Goal: Navigation & Orientation: Find specific page/section

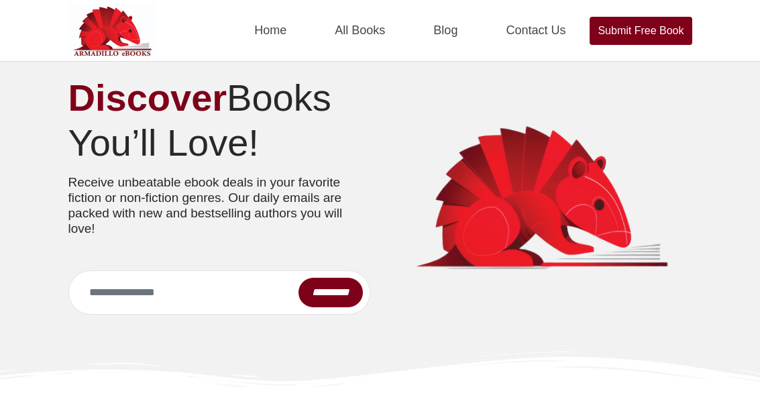
click at [361, 36] on link "All Books" at bounding box center [360, 30] width 83 height 61
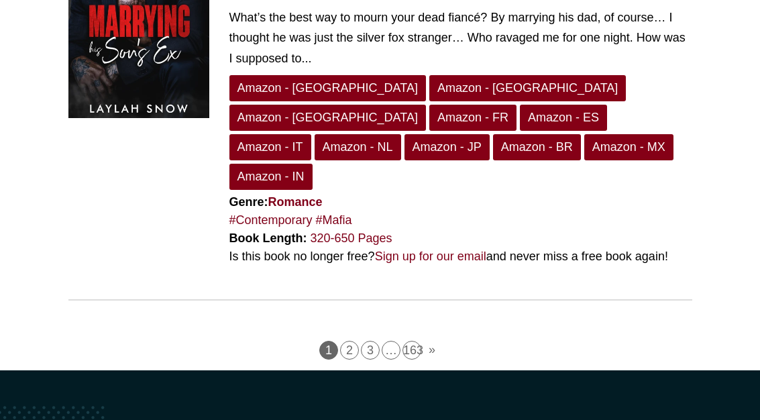
scroll to position [3766, 0]
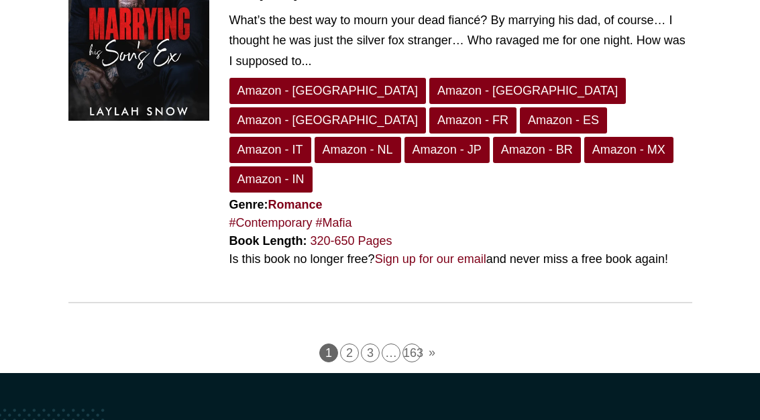
click at [370, 343] on link "3" at bounding box center [370, 352] width 19 height 19
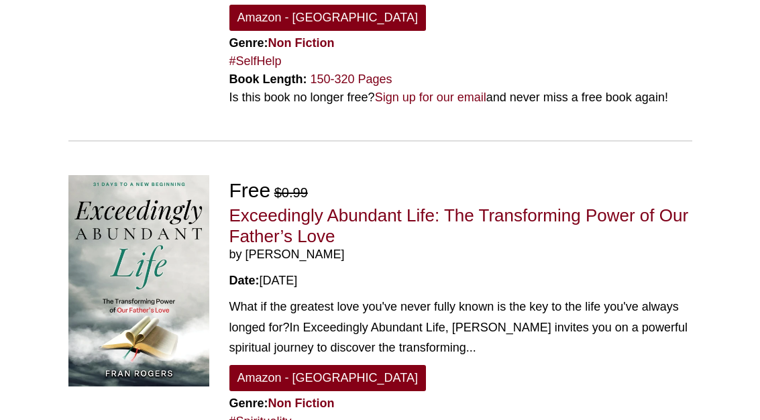
scroll to position [3585, 0]
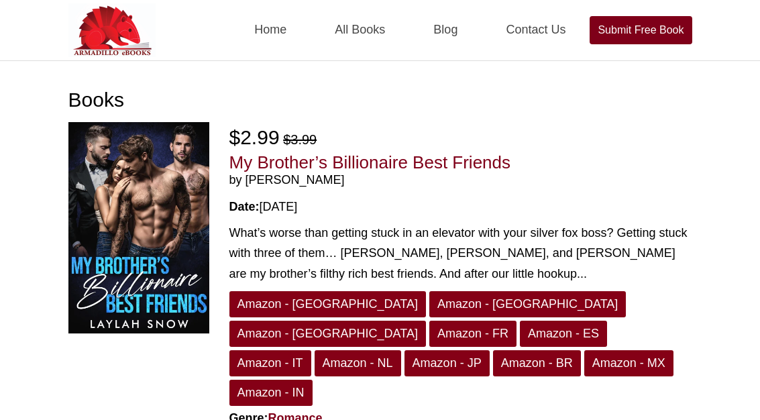
scroll to position [3, 0]
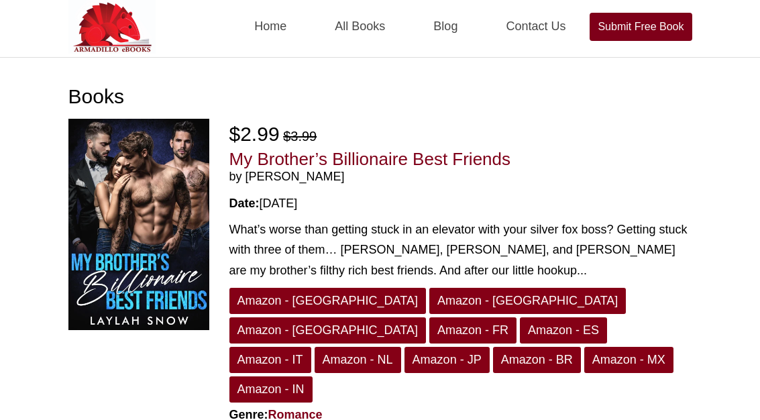
click at [449, 30] on link "Blog" at bounding box center [445, 27] width 56 height 61
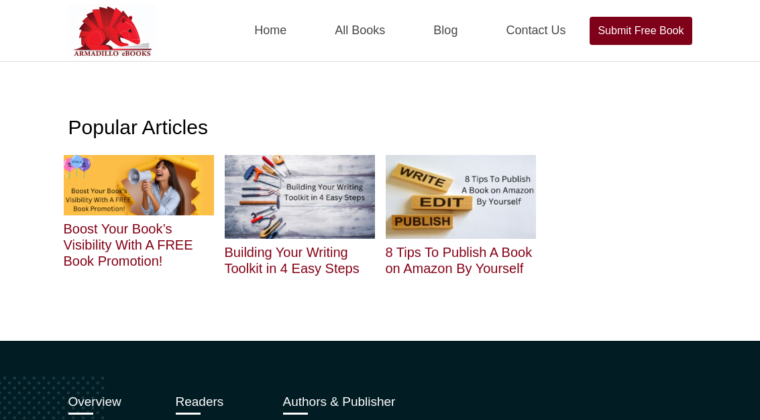
click at [274, 44] on link "Home" at bounding box center [270, 30] width 64 height 61
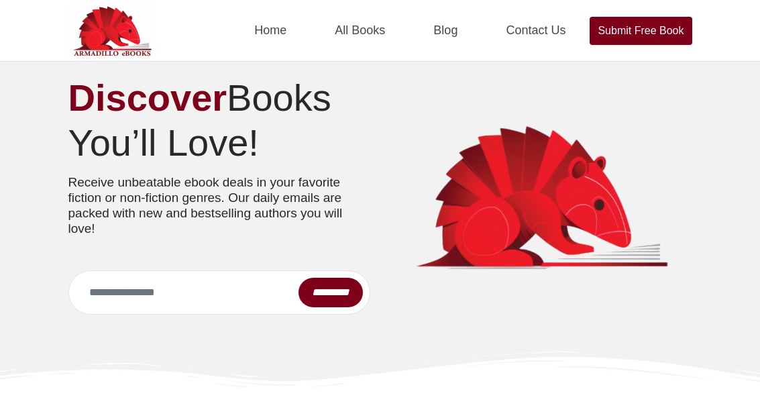
click at [366, 30] on link "All Books" at bounding box center [360, 30] width 83 height 61
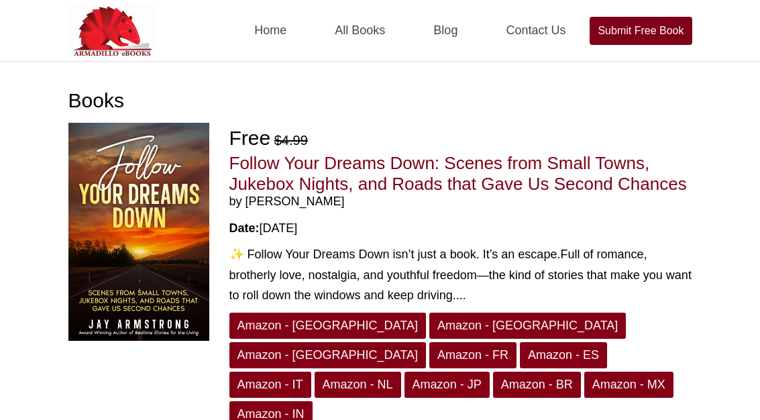
click at [632, 34] on link "Submit Free Book" at bounding box center [641, 31] width 102 height 28
